Goal: Task Accomplishment & Management: Use online tool/utility

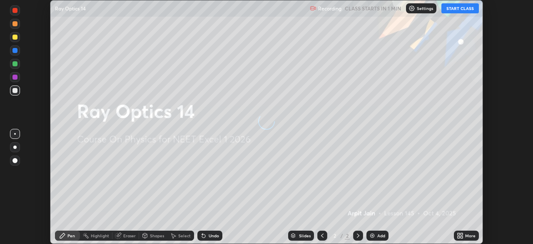
scroll to position [244, 532]
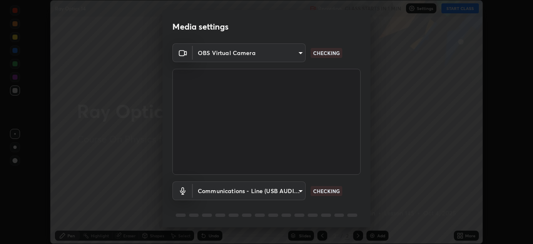
type input "7db3104c3122a209b332b64619111aa91615a24fb0de166504fa5909fce8eb30"
click at [290, 190] on body "Erase all Ray Optics 14 Recording CLASS STARTS IN 1 MIN Settings START CLASS Se…" at bounding box center [266, 122] width 533 height 244
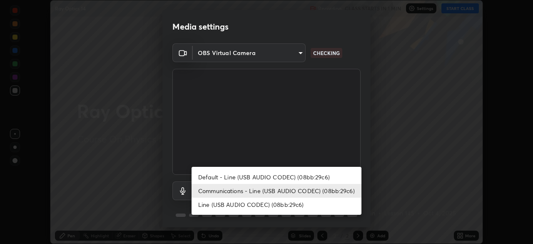
click at [291, 175] on li "Default - Line (USB AUDIO CODEC) (08bb:29c6)" at bounding box center [276, 177] width 170 height 14
type input "default"
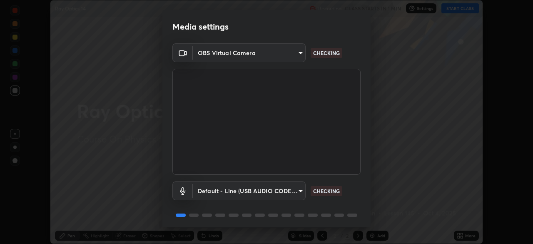
scroll to position [30, 0]
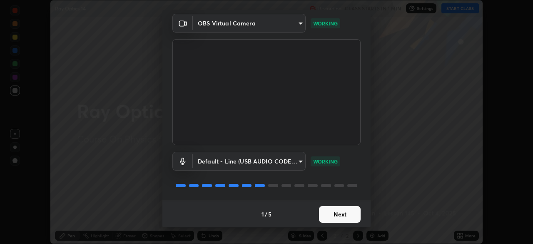
click at [332, 217] on button "Next" at bounding box center [340, 214] width 42 height 17
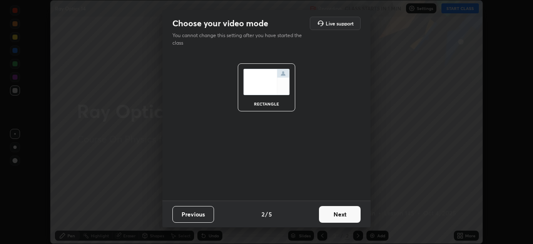
scroll to position [0, 0]
click at [335, 208] on button "Next" at bounding box center [340, 214] width 42 height 17
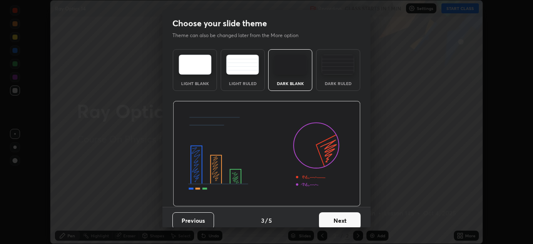
click at [330, 71] on img at bounding box center [337, 65] width 33 height 20
click at [328, 213] on button "Next" at bounding box center [340, 220] width 42 height 17
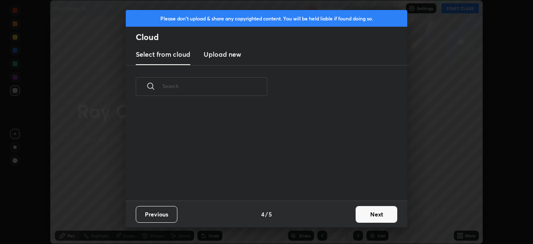
click at [358, 214] on button "Next" at bounding box center [377, 214] width 42 height 17
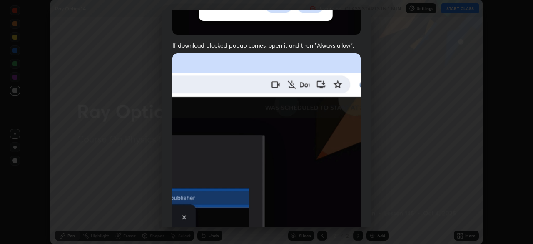
scroll to position [199, 0]
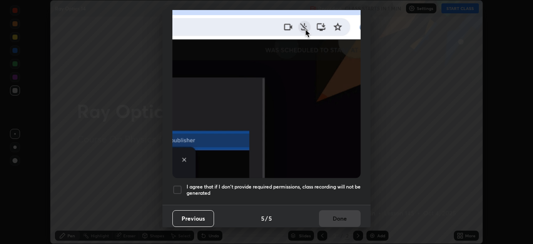
click at [208, 183] on h5 "I agree that if I don't provide required permissions, class recording will not …" at bounding box center [274, 189] width 174 height 13
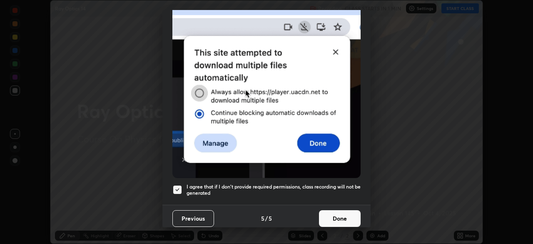
click at [331, 214] on button "Done" at bounding box center [340, 218] width 42 height 17
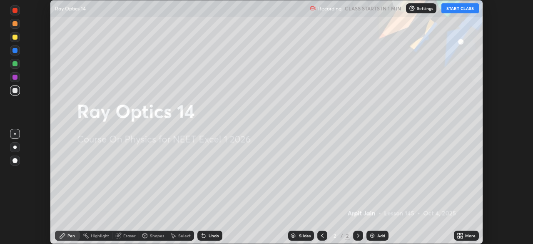
click at [453, 10] on button "START CLASS" at bounding box center [459, 8] width 37 height 10
click at [378, 239] on div "Add" at bounding box center [377, 235] width 22 height 10
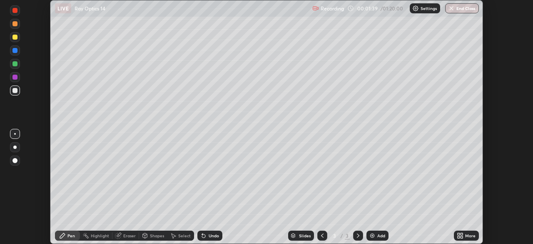
click at [13, 37] on div at bounding box center [14, 37] width 5 height 5
click at [209, 237] on div "Undo" at bounding box center [214, 235] width 10 height 4
click at [204, 237] on icon at bounding box center [203, 235] width 7 height 7
click at [205, 234] on icon at bounding box center [203, 235] width 7 height 7
click at [15, 90] on div at bounding box center [14, 90] width 5 height 5
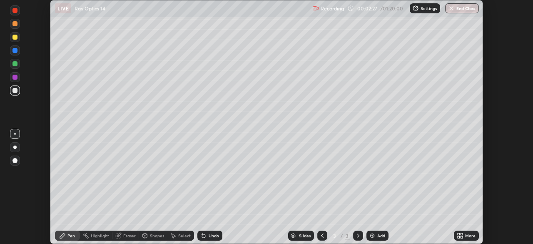
click at [15, 145] on div at bounding box center [15, 147] width 10 height 10
click at [207, 234] on div "Undo" at bounding box center [209, 235] width 25 height 10
click at [15, 63] on div at bounding box center [14, 63] width 5 height 5
click at [14, 92] on div at bounding box center [14, 90] width 5 height 5
click at [17, 76] on div at bounding box center [14, 77] width 5 height 5
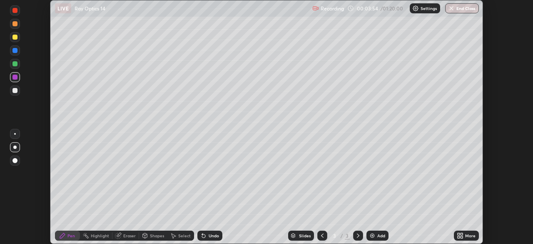
click at [17, 64] on div at bounding box center [14, 63] width 5 height 5
click at [15, 50] on div at bounding box center [14, 50] width 5 height 5
click at [13, 35] on div at bounding box center [14, 37] width 5 height 5
click at [211, 236] on div "Undo" at bounding box center [214, 235] width 10 height 4
click at [14, 24] on div at bounding box center [14, 23] width 5 height 5
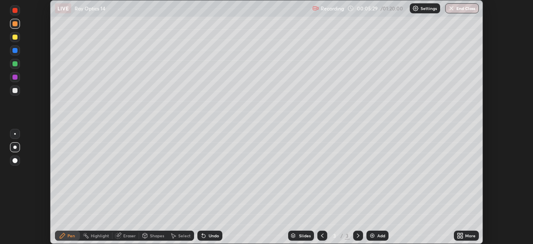
click at [15, 37] on div at bounding box center [14, 37] width 5 height 5
click at [206, 237] on div "Undo" at bounding box center [209, 235] width 25 height 10
click at [204, 240] on div "Undo" at bounding box center [209, 235] width 25 height 10
click at [203, 239] on div "Undo" at bounding box center [209, 235] width 25 height 10
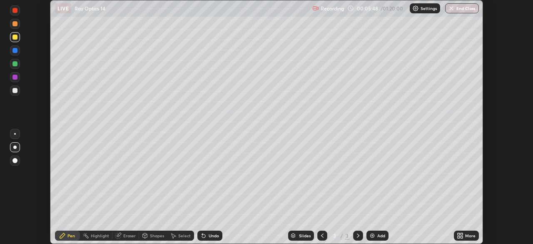
click at [209, 235] on div "Undo" at bounding box center [214, 235] width 10 height 4
click at [15, 91] on div at bounding box center [14, 90] width 5 height 5
click at [95, 235] on div "Highlight" at bounding box center [100, 235] width 18 height 4
click at [15, 193] on icon at bounding box center [15, 193] width 1 height 1
click at [19, 169] on div at bounding box center [14, 157] width 13 height 60
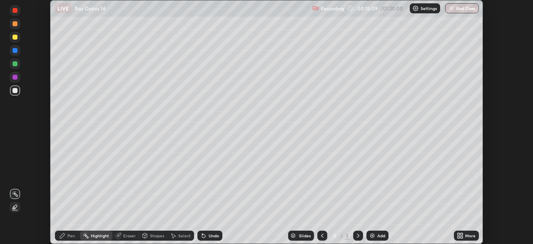
click at [373, 236] on img at bounding box center [372, 235] width 7 height 7
click at [17, 37] on div at bounding box center [15, 37] width 10 height 10
click at [66, 238] on div "Pen" at bounding box center [67, 235] width 25 height 10
click at [15, 89] on div at bounding box center [14, 90] width 5 height 5
click at [15, 64] on div at bounding box center [14, 63] width 5 height 5
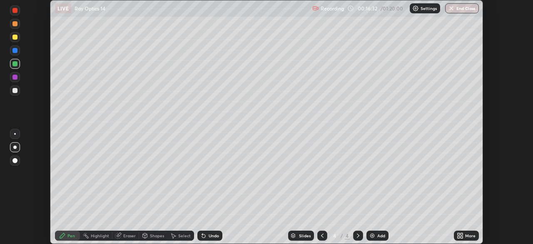
click at [121, 234] on icon at bounding box center [119, 234] width 5 height 4
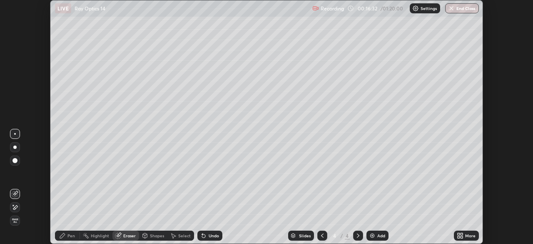
click at [13, 190] on icon at bounding box center [15, 193] width 7 height 7
click at [69, 236] on div "Pen" at bounding box center [70, 235] width 7 height 4
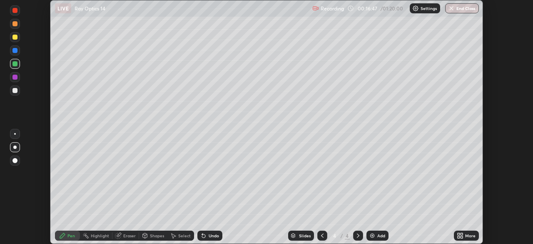
click at [15, 50] on div at bounding box center [14, 50] width 5 height 5
click at [14, 90] on div at bounding box center [14, 90] width 5 height 5
click at [16, 10] on div at bounding box center [14, 10] width 5 height 5
click at [15, 92] on div at bounding box center [14, 90] width 5 height 5
click at [15, 76] on div at bounding box center [14, 77] width 5 height 5
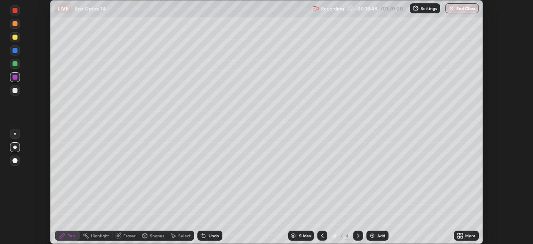
click at [15, 159] on div at bounding box center [14, 160] width 5 height 5
click at [17, 7] on div at bounding box center [15, 10] width 10 height 10
click at [124, 236] on div "Eraser" at bounding box center [129, 235] width 12 height 4
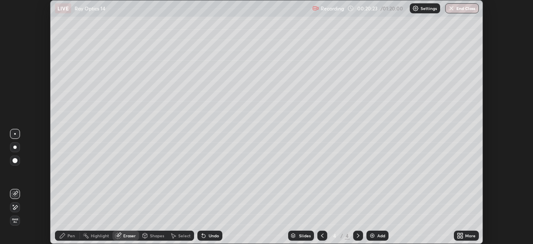
click at [94, 236] on div "Highlight" at bounding box center [100, 235] width 18 height 4
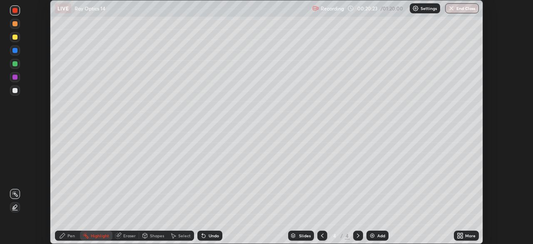
click at [15, 191] on circle at bounding box center [15, 191] width 1 height 1
click at [15, 64] on div at bounding box center [14, 63] width 5 height 5
click at [15, 90] on div at bounding box center [14, 90] width 5 height 5
click at [61, 236] on icon at bounding box center [62, 235] width 5 height 5
click at [16, 50] on div at bounding box center [14, 50] width 5 height 5
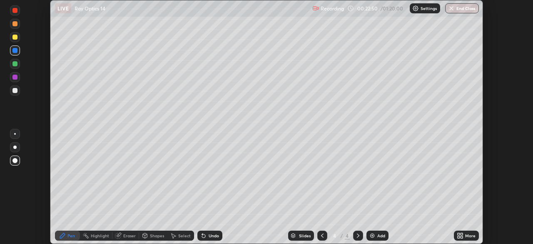
click at [15, 92] on div at bounding box center [14, 90] width 5 height 5
click at [15, 133] on div at bounding box center [15, 134] width 2 height 2
click at [209, 237] on div "Undo" at bounding box center [214, 235] width 10 height 4
click at [371, 235] on img at bounding box center [372, 235] width 7 height 7
click at [321, 232] on icon at bounding box center [322, 235] width 7 height 7
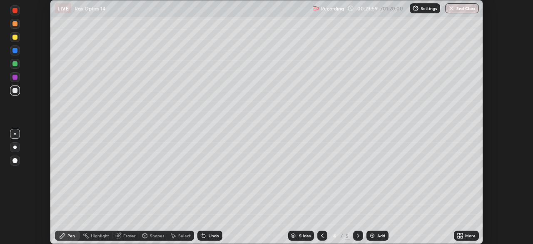
click at [357, 235] on icon at bounding box center [358, 235] width 7 height 7
click at [322, 235] on icon at bounding box center [322, 235] width 7 height 7
click at [357, 235] on icon at bounding box center [358, 235] width 7 height 7
click at [209, 235] on div "Undo" at bounding box center [214, 235] width 10 height 4
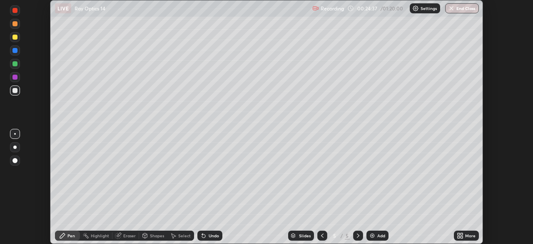
click at [16, 37] on div at bounding box center [14, 37] width 5 height 5
click at [317, 233] on div at bounding box center [322, 235] width 10 height 10
click at [99, 235] on div "Highlight" at bounding box center [100, 235] width 18 height 4
click at [357, 236] on icon at bounding box center [358, 235] width 2 height 4
click at [373, 236] on img at bounding box center [372, 235] width 7 height 7
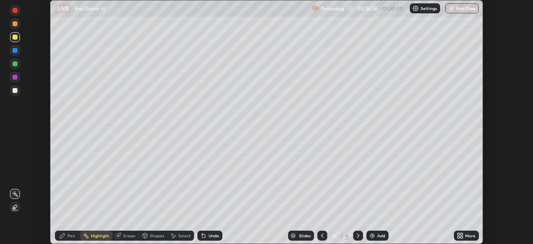
click at [15, 92] on div at bounding box center [14, 90] width 5 height 5
click at [66, 236] on div "Pen" at bounding box center [67, 235] width 25 height 10
click at [322, 236] on icon at bounding box center [322, 235] width 7 height 7
click at [359, 240] on div at bounding box center [358, 235] width 10 height 10
click at [13, 36] on div at bounding box center [14, 37] width 5 height 5
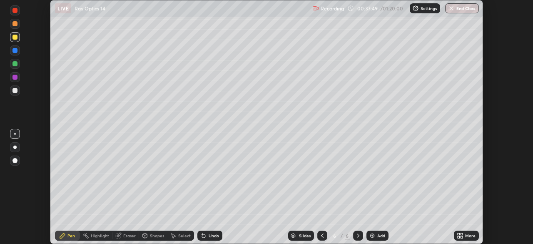
click at [321, 235] on icon at bounding box center [322, 235] width 7 height 7
click at [357, 232] on icon at bounding box center [358, 235] width 7 height 7
click at [357, 233] on icon at bounding box center [358, 235] width 7 height 7
click at [14, 50] on div at bounding box center [14, 50] width 5 height 5
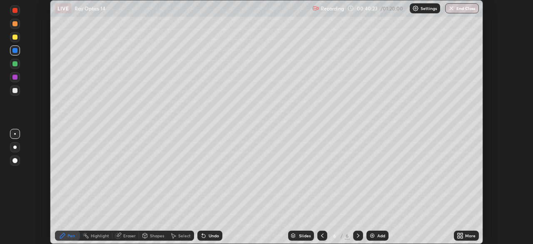
click at [15, 11] on div at bounding box center [14, 10] width 5 height 5
click at [16, 92] on div at bounding box center [14, 90] width 5 height 5
click at [16, 36] on div at bounding box center [14, 37] width 5 height 5
click at [377, 235] on div "Add" at bounding box center [381, 235] width 8 height 4
click at [13, 90] on div at bounding box center [14, 90] width 5 height 5
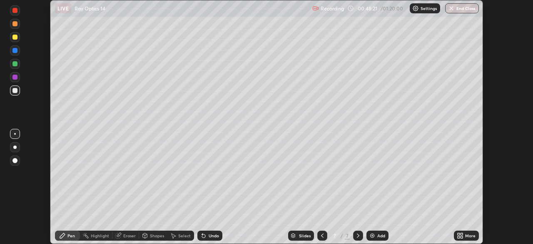
click at [14, 37] on div at bounding box center [14, 37] width 5 height 5
click at [372, 235] on img at bounding box center [372, 235] width 7 height 7
click at [17, 90] on div at bounding box center [14, 90] width 5 height 5
click at [378, 236] on div "Add" at bounding box center [381, 235] width 8 height 4
click at [14, 40] on div at bounding box center [15, 37] width 10 height 10
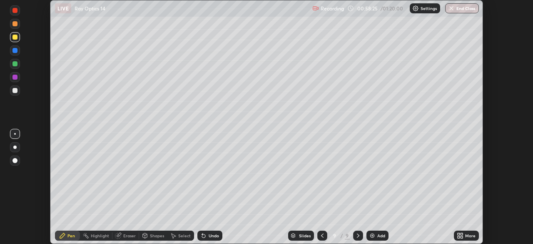
click at [14, 92] on div at bounding box center [14, 90] width 5 height 5
click at [15, 50] on div at bounding box center [14, 50] width 5 height 5
click at [14, 92] on div at bounding box center [14, 90] width 5 height 5
click at [376, 235] on div "Add" at bounding box center [377, 235] width 22 height 10
click at [317, 234] on div at bounding box center [322, 235] width 10 height 10
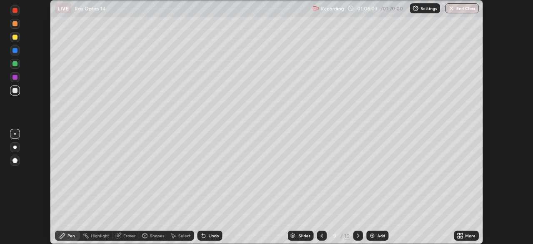
click at [355, 234] on icon at bounding box center [358, 235] width 7 height 7
click at [379, 237] on div "Add" at bounding box center [381, 235] width 8 height 4
click at [15, 37] on div at bounding box center [14, 37] width 5 height 5
click at [15, 51] on div at bounding box center [14, 50] width 5 height 5
click at [17, 92] on div at bounding box center [14, 90] width 5 height 5
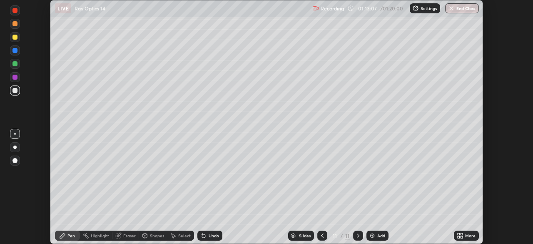
click at [454, 10] on img "button" at bounding box center [451, 8] width 7 height 7
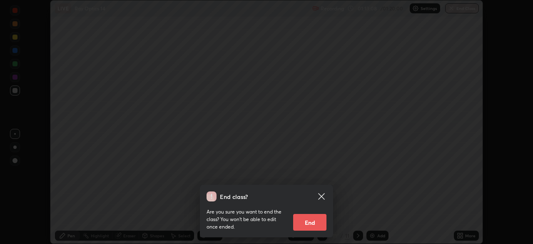
click at [306, 221] on button "End" at bounding box center [309, 222] width 33 height 17
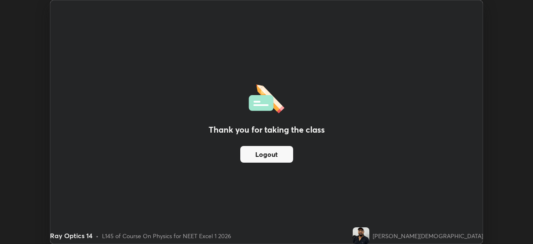
click at [279, 155] on button "Logout" at bounding box center [266, 154] width 53 height 17
